Goal: Entertainment & Leisure: Consume media (video, audio)

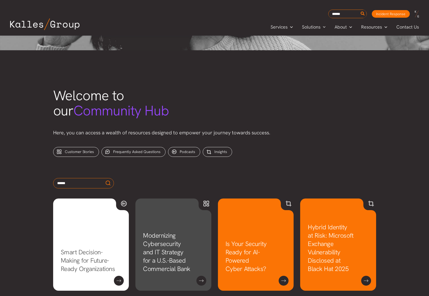
scroll to position [103, 0]
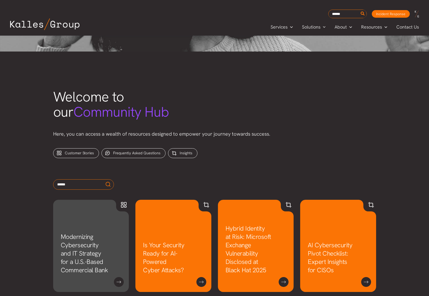
click at [57, 23] on img at bounding box center [44, 24] width 69 height 12
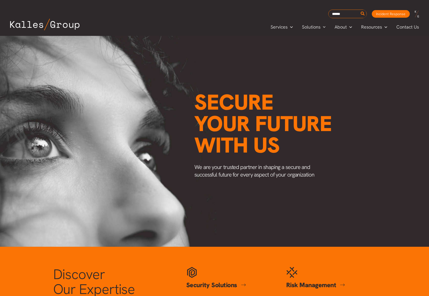
scroll to position [0, 620]
click at [368, 49] on span "Insights" at bounding box center [368, 50] width 15 height 6
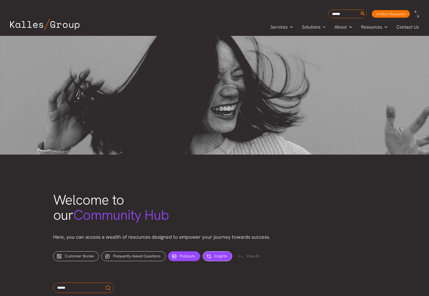
click at [180, 259] on div "Podcasts (1)" at bounding box center [184, 257] width 32 height 10
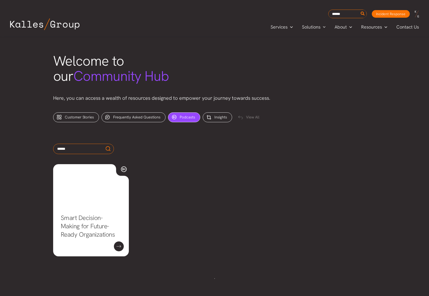
scroll to position [140, 0]
